Goal: Navigation & Orientation: Find specific page/section

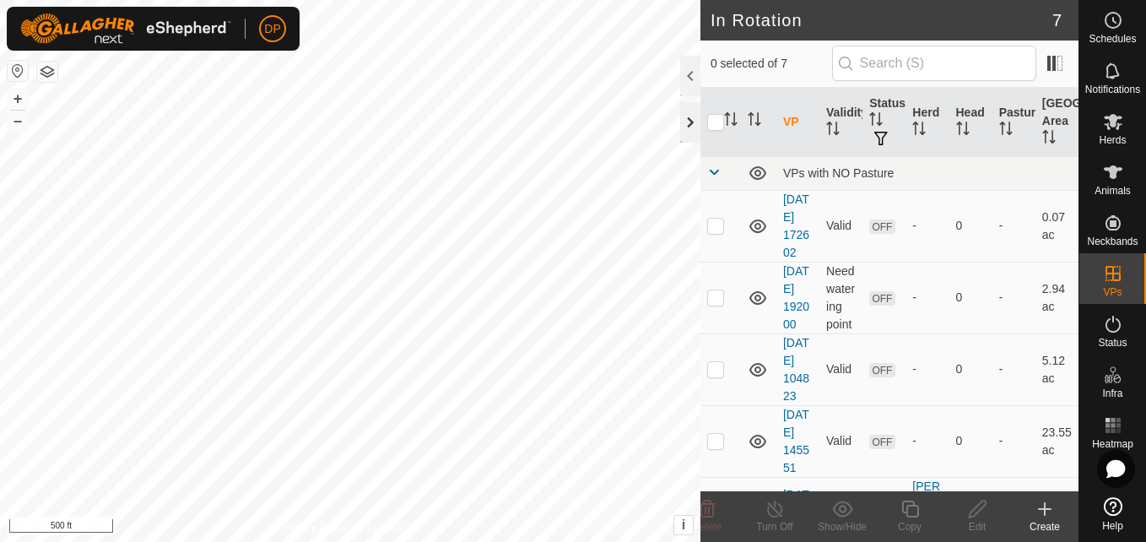
click at [690, 120] on div at bounding box center [690, 122] width 20 height 41
